Goal: Information Seeking & Learning: Learn about a topic

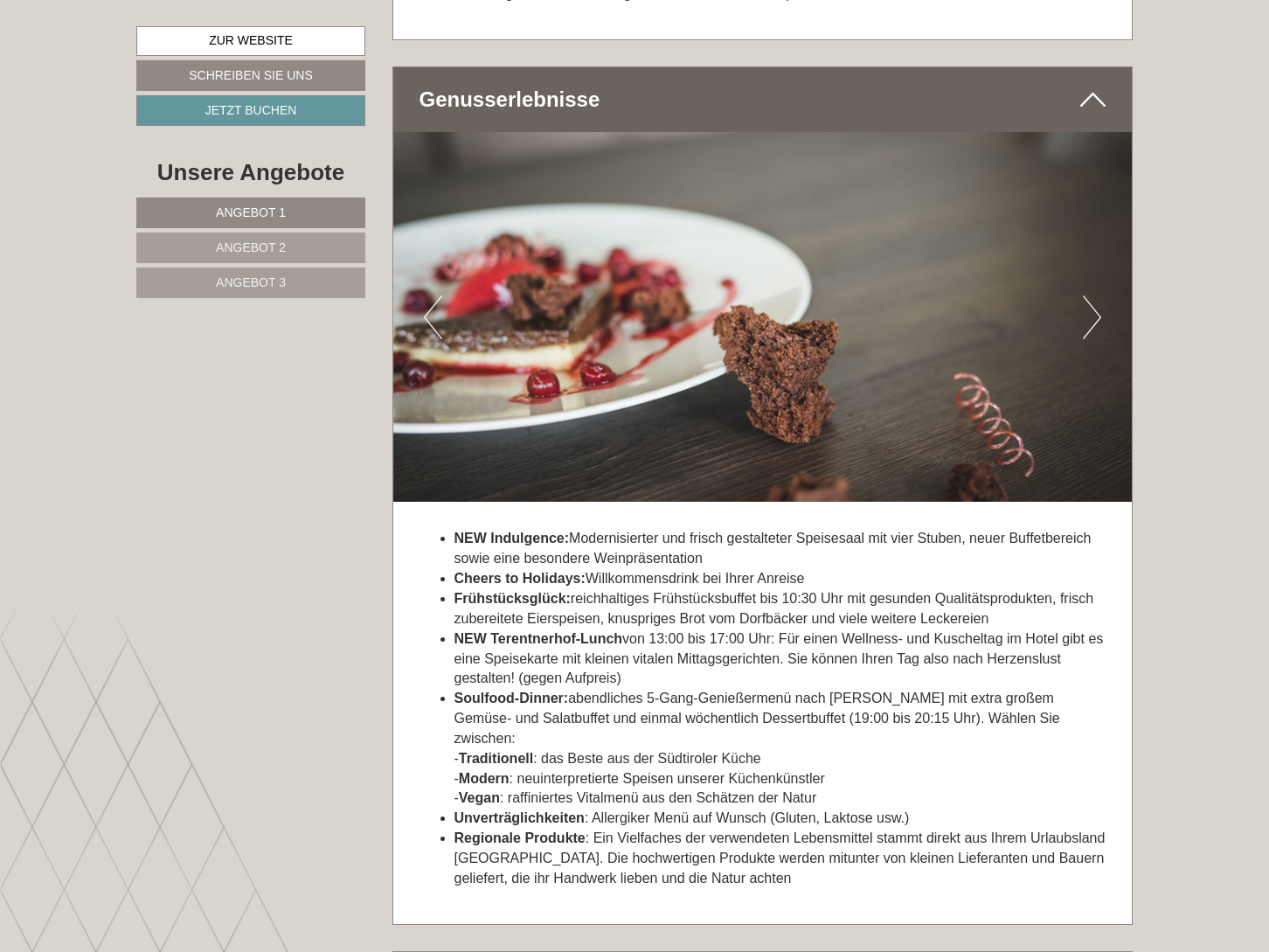
scroll to position [6153, 0]
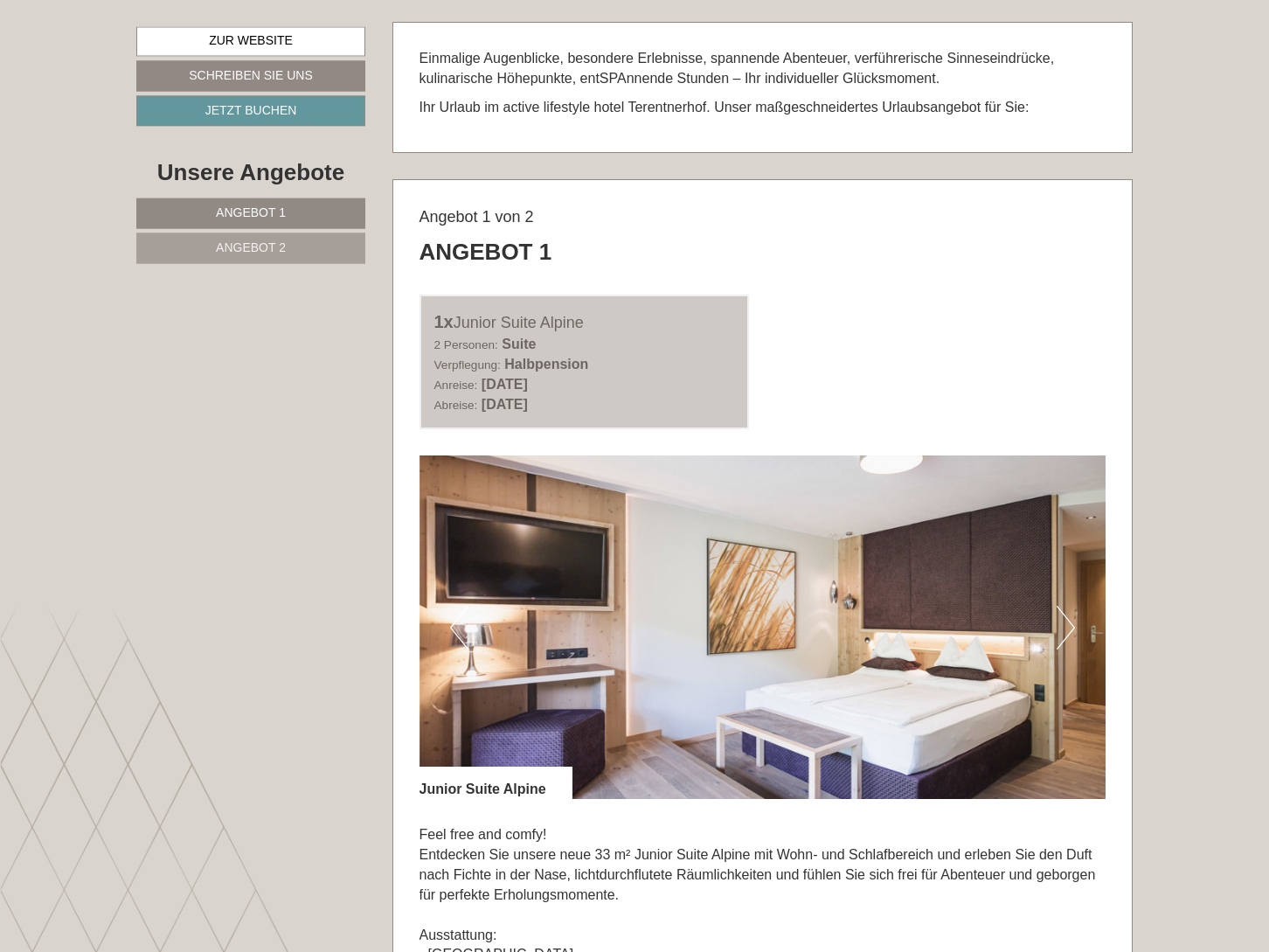
scroll to position [980, 0]
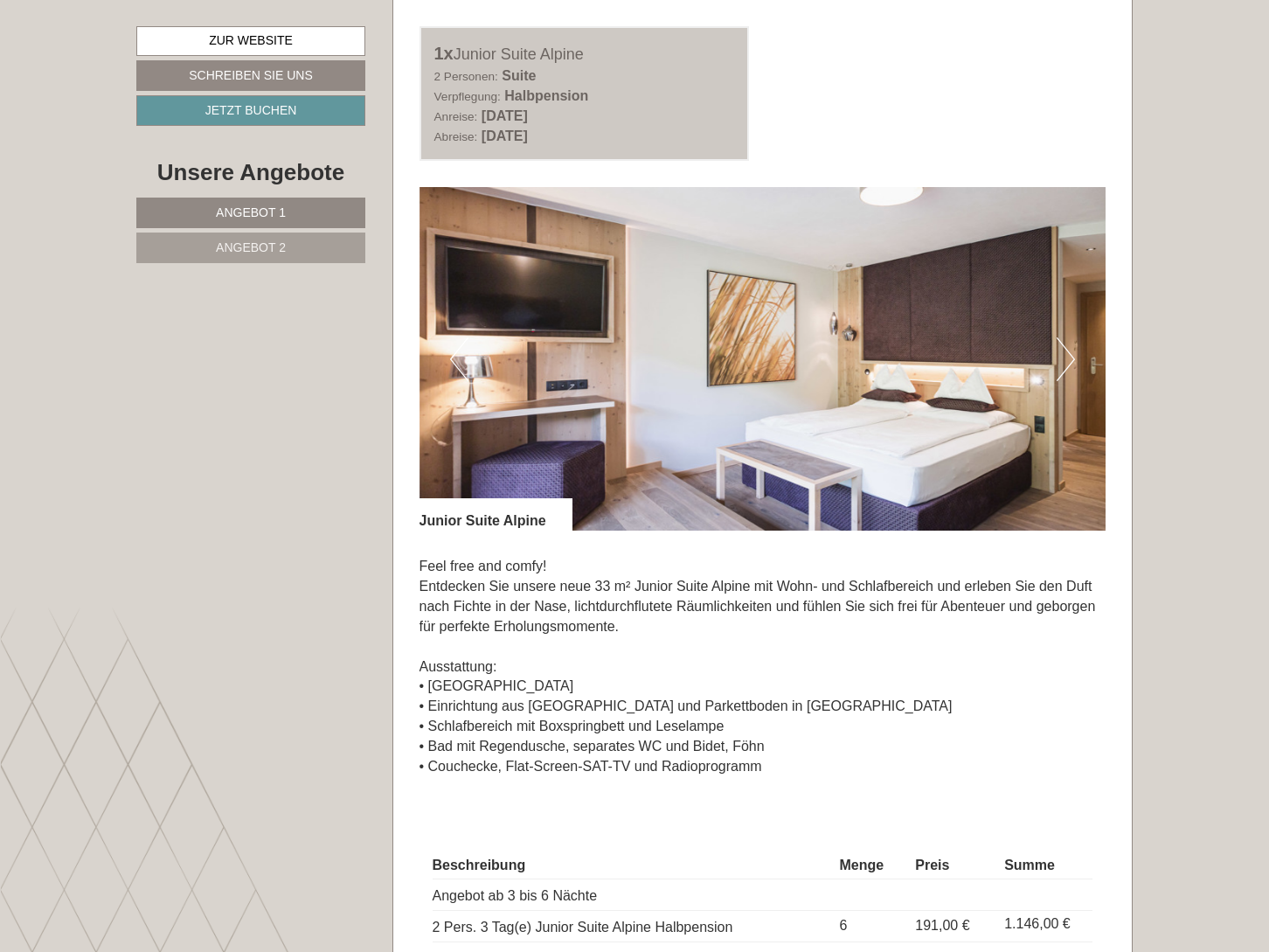
click at [316, 256] on link "Angebot 2" at bounding box center [250, 248] width 229 height 30
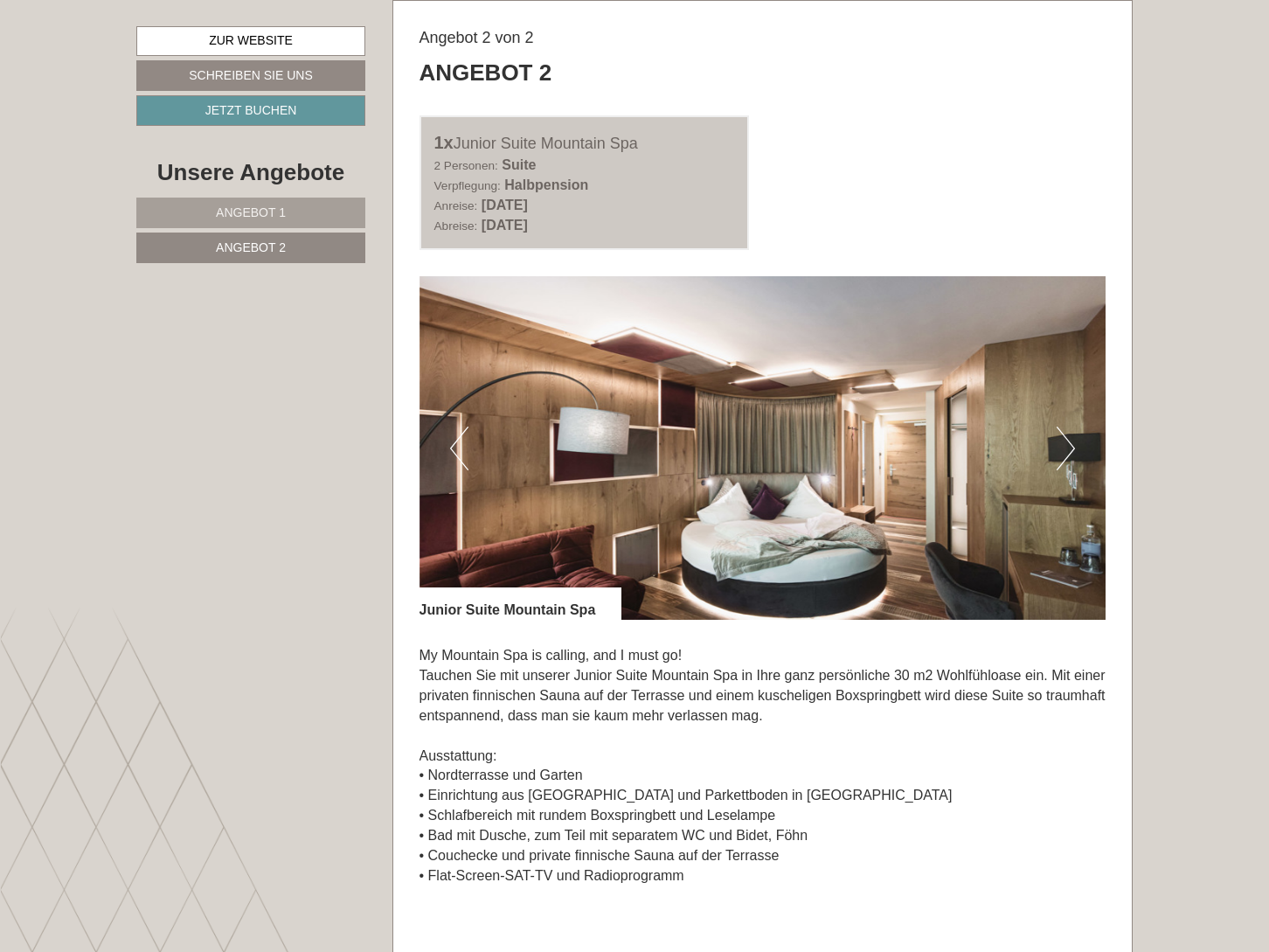
click at [311, 207] on link "Angebot 1" at bounding box center [250, 213] width 229 height 30
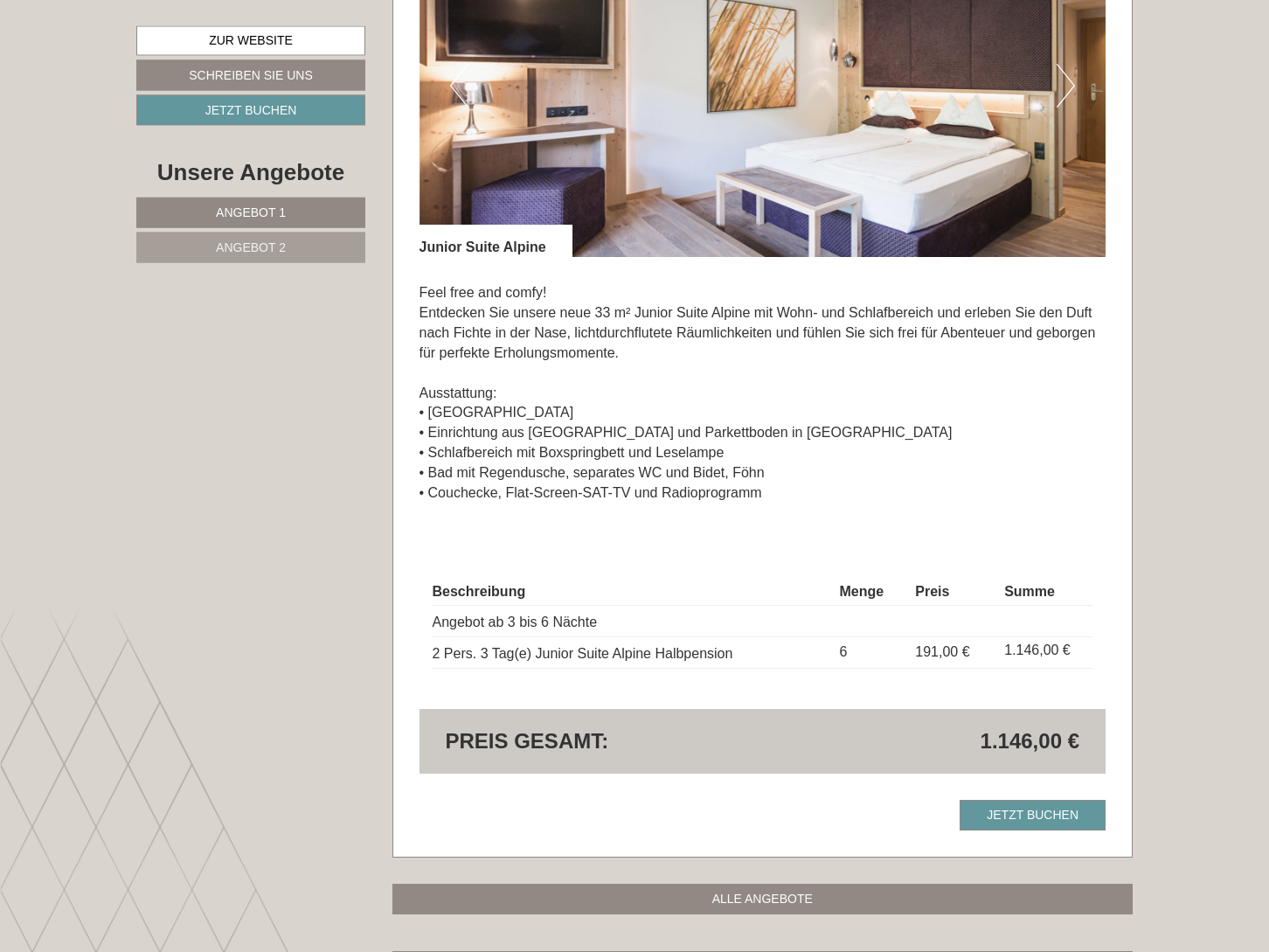
scroll to position [1338, 0]
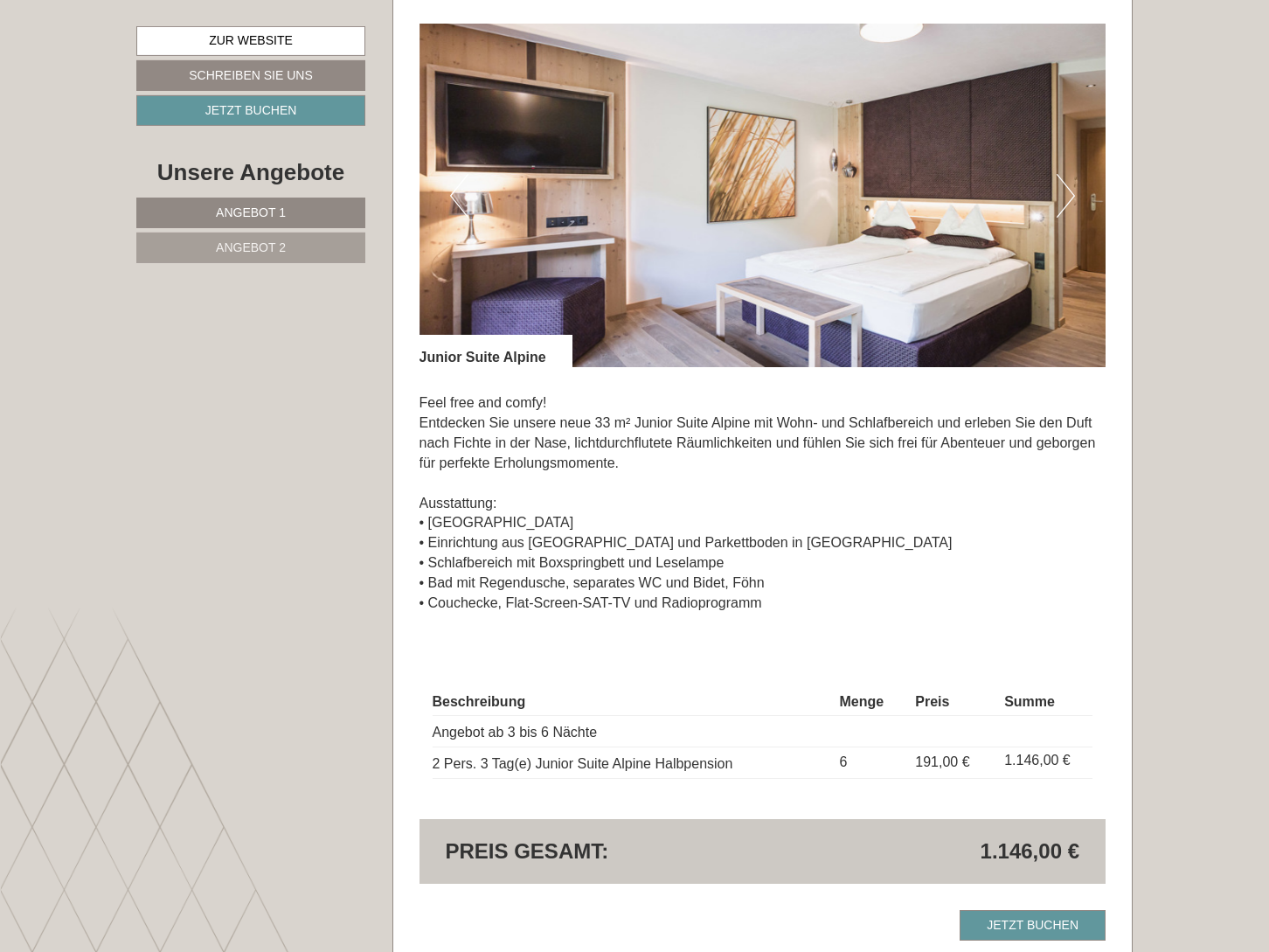
scroll to position [1249, 0]
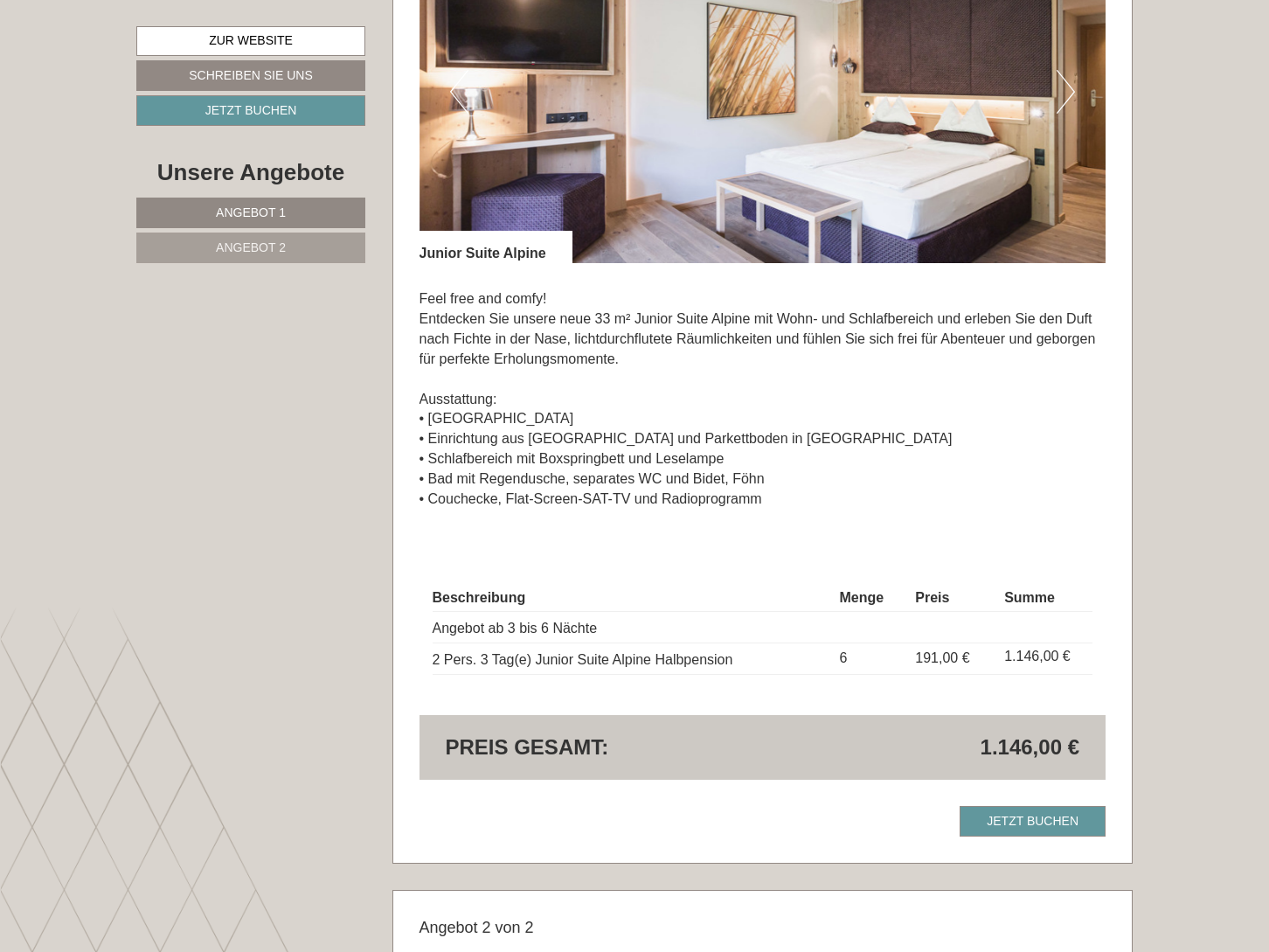
click at [210, 244] on link "Angebot 2" at bounding box center [250, 248] width 229 height 30
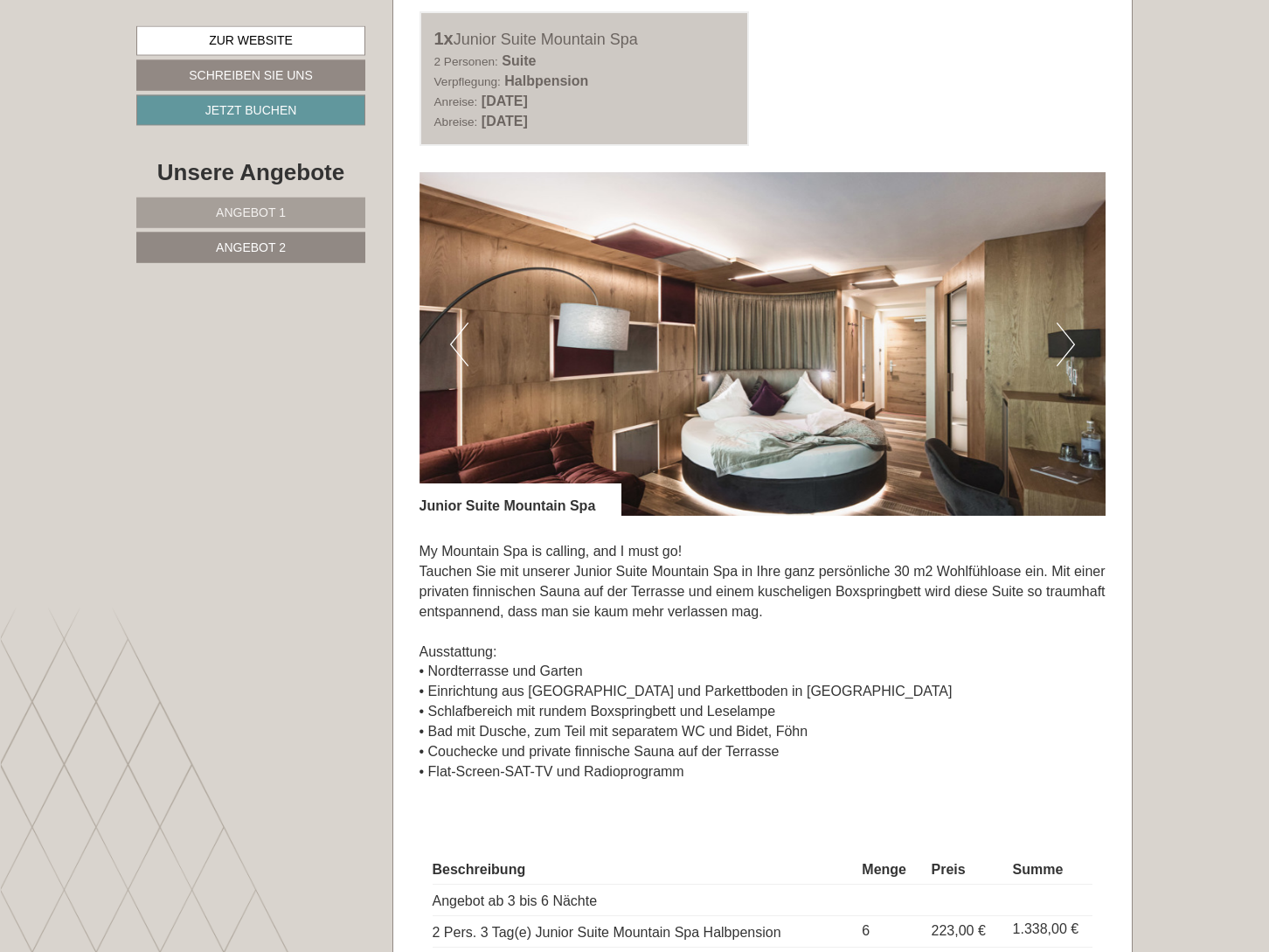
scroll to position [1338, 0]
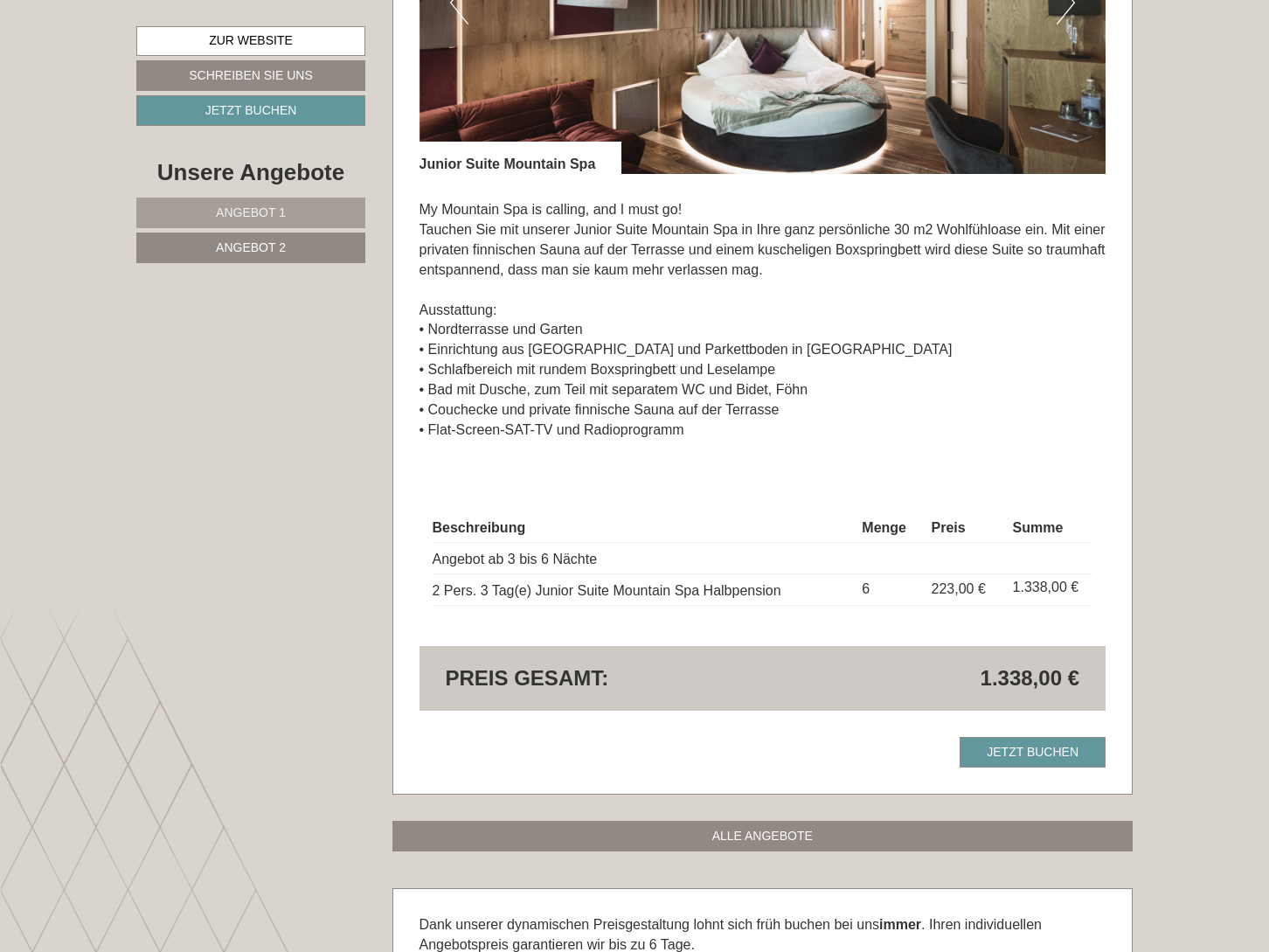
click at [271, 204] on link "Angebot 1" at bounding box center [250, 213] width 229 height 30
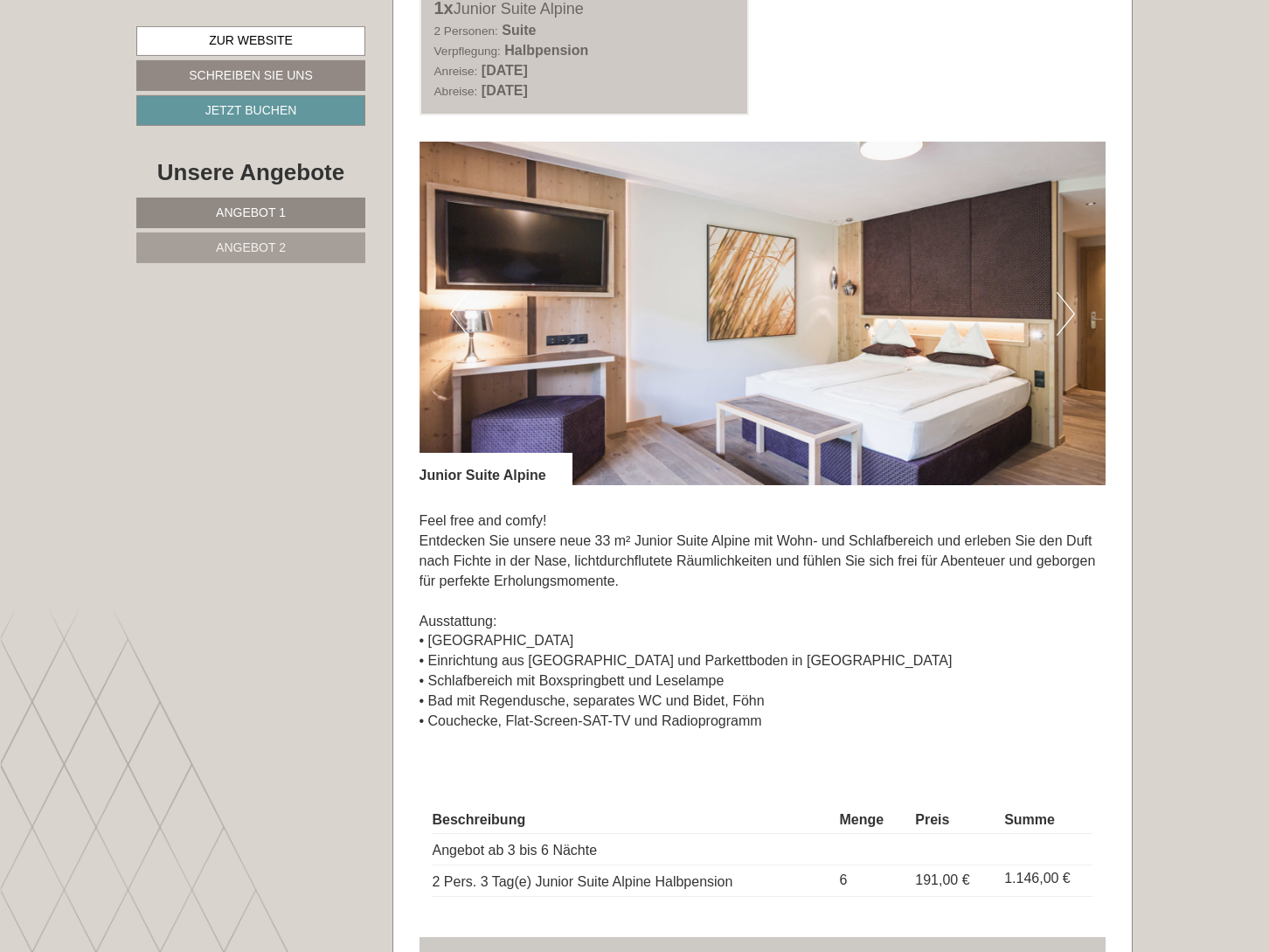
scroll to position [1249, 0]
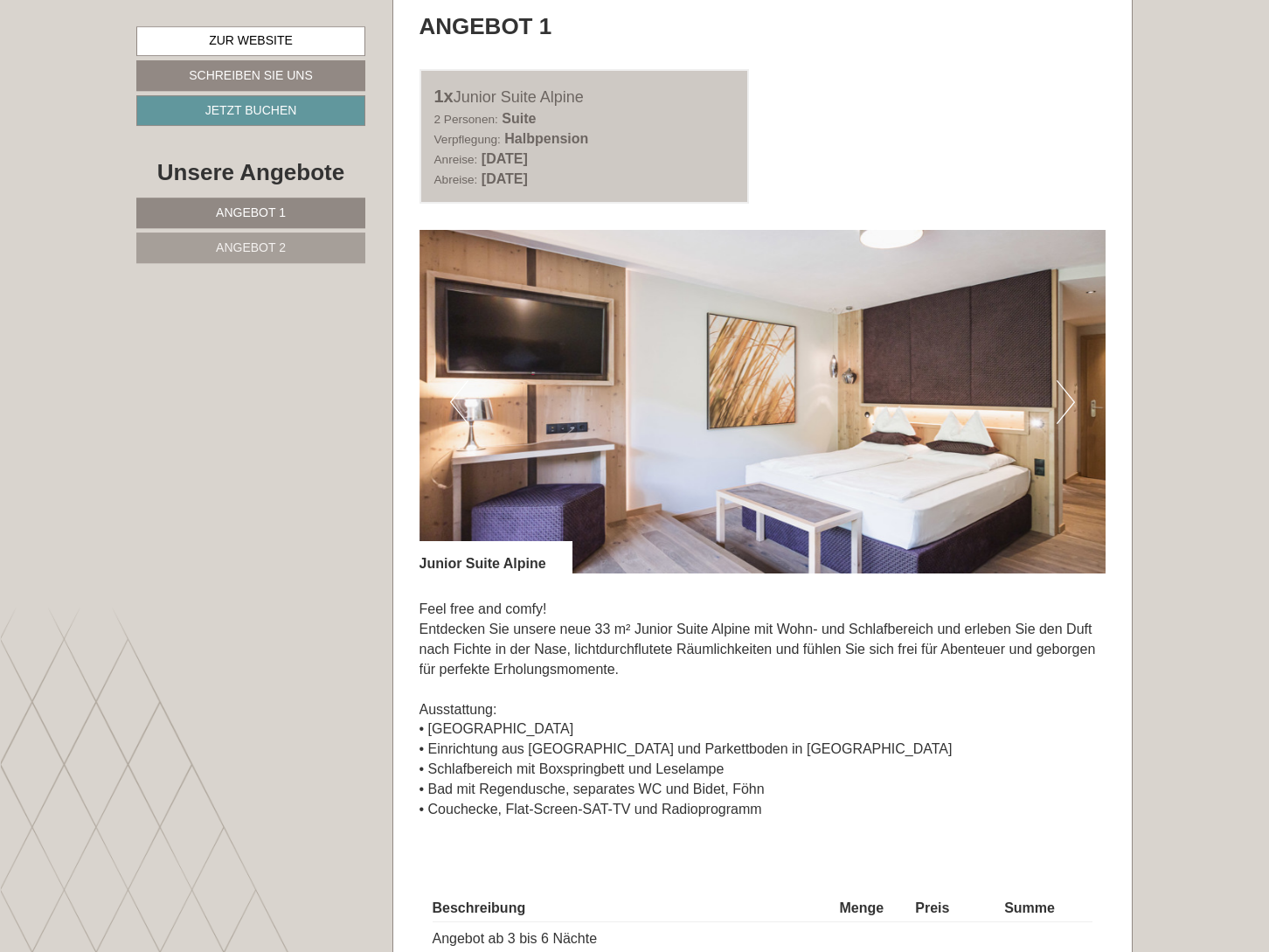
scroll to position [980, 0]
